Goal: Information Seeking & Learning: Check status

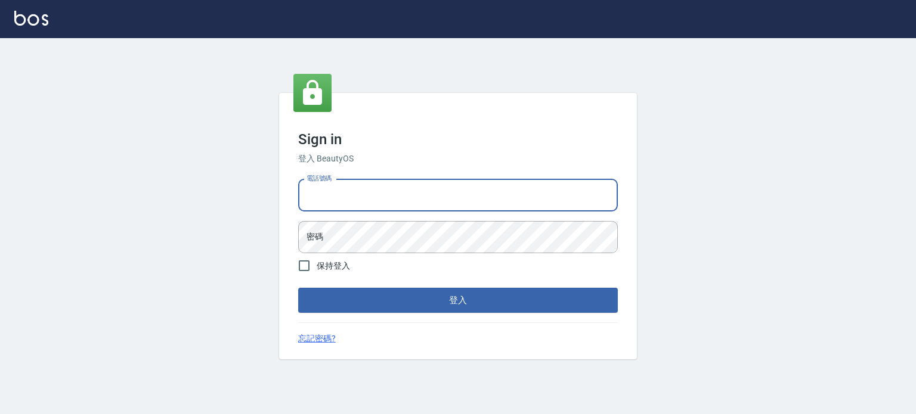
type input "0977239969"
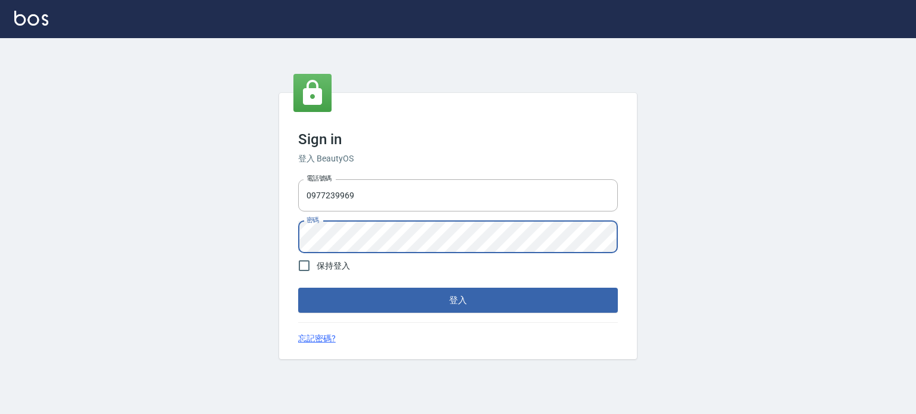
click at [298, 288] on button "登入" at bounding box center [458, 300] width 320 height 25
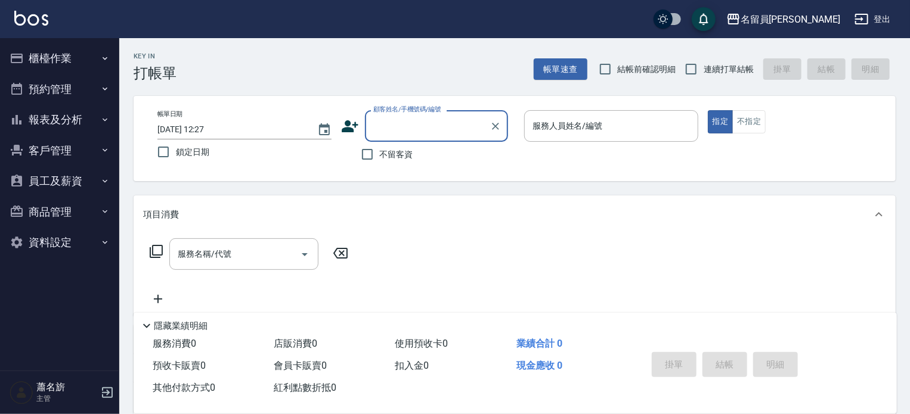
click at [60, 103] on button "預約管理" at bounding box center [60, 89] width 110 height 31
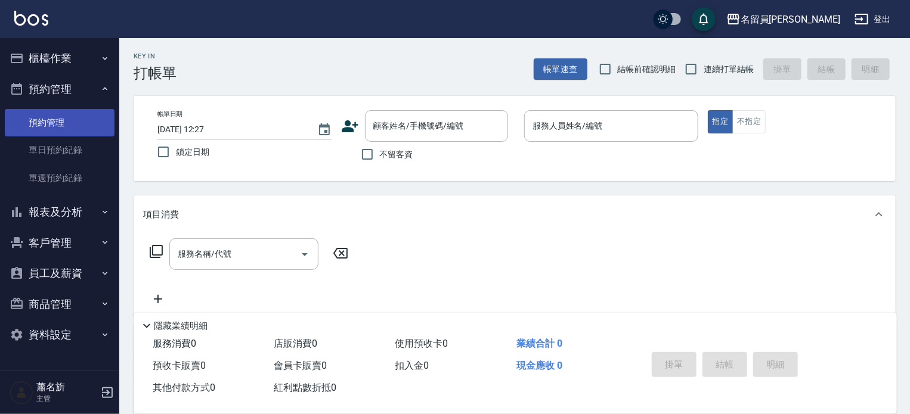
click at [61, 117] on link "預約管理" at bounding box center [60, 122] width 110 height 27
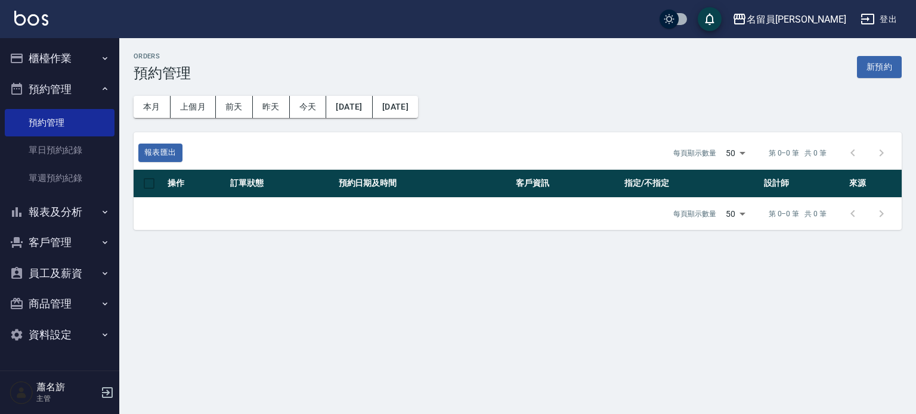
click at [30, 219] on button "報表及分析" at bounding box center [60, 212] width 110 height 31
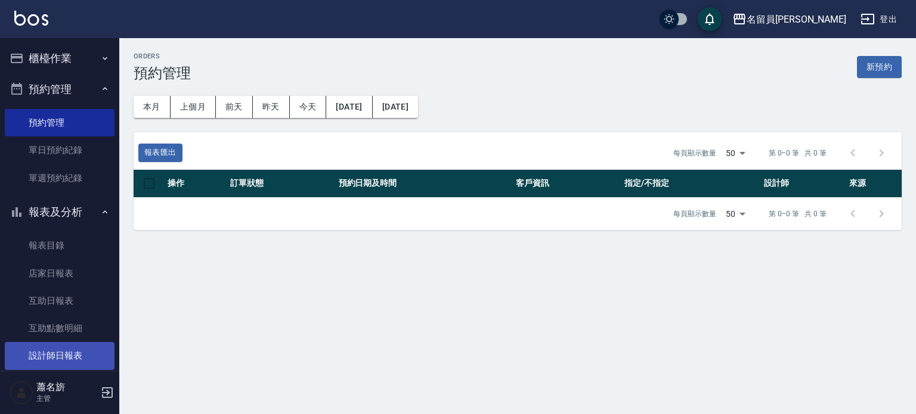
click at [56, 348] on link "設計師日報表" at bounding box center [60, 355] width 110 height 27
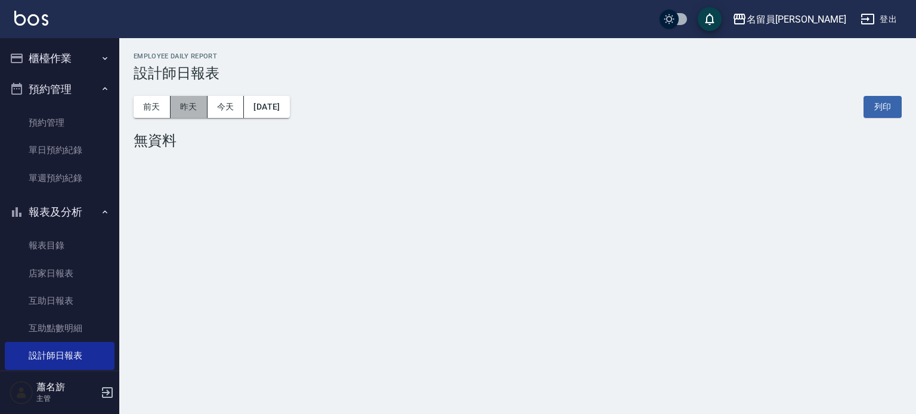
click at [199, 107] on button "昨天" at bounding box center [189, 107] width 37 height 22
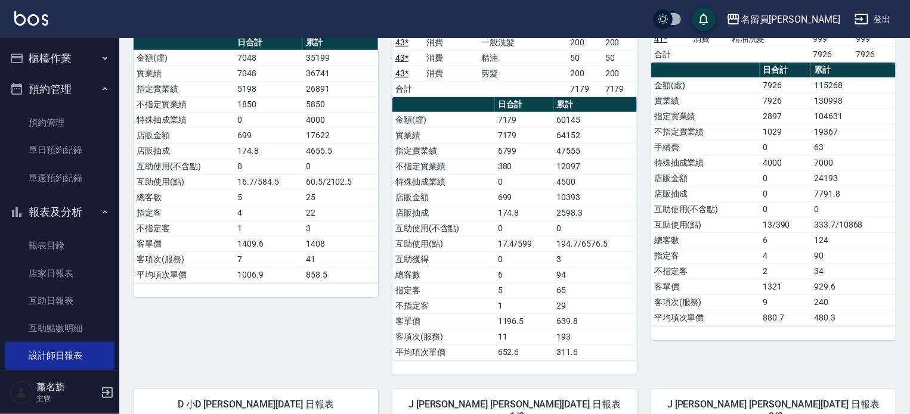
scroll to position [298, 0]
